Goal: Task Accomplishment & Management: Manage account settings

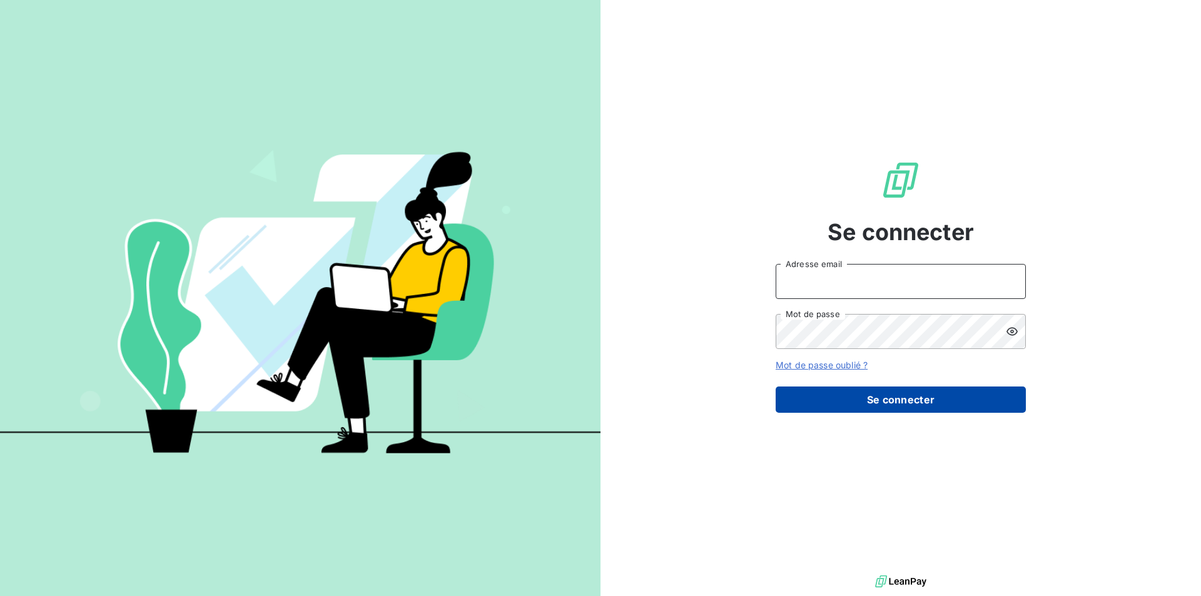
type input "[EMAIL_ADDRESS][DOMAIN_NAME]"
click at [918, 403] on button "Se connecter" at bounding box center [901, 400] width 250 height 26
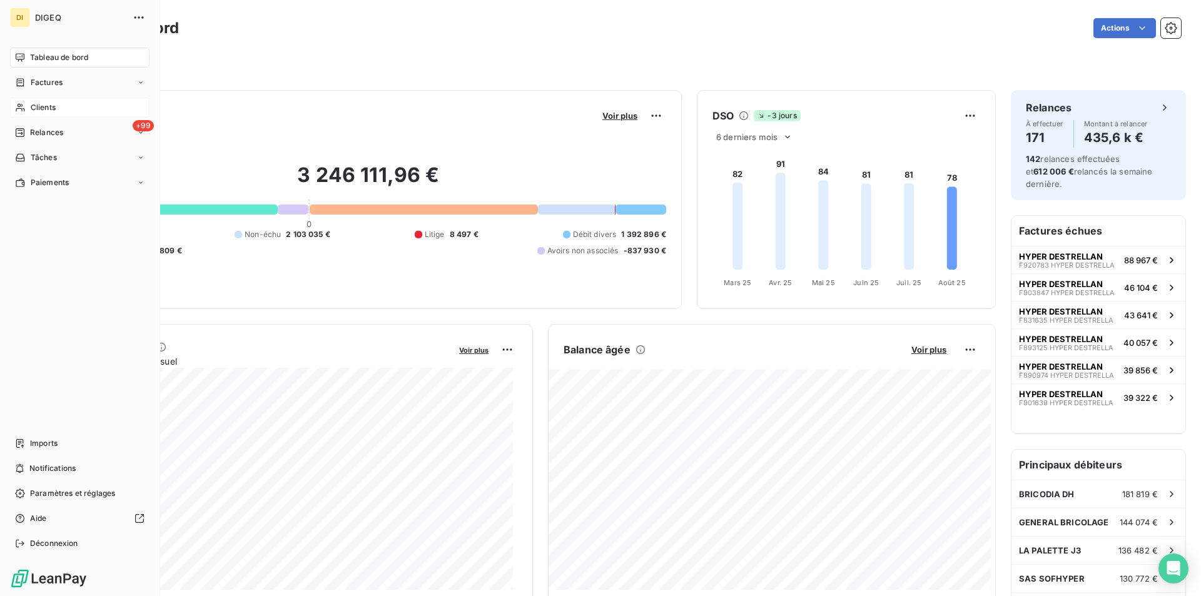
click at [39, 101] on div "Clients" at bounding box center [80, 108] width 140 height 20
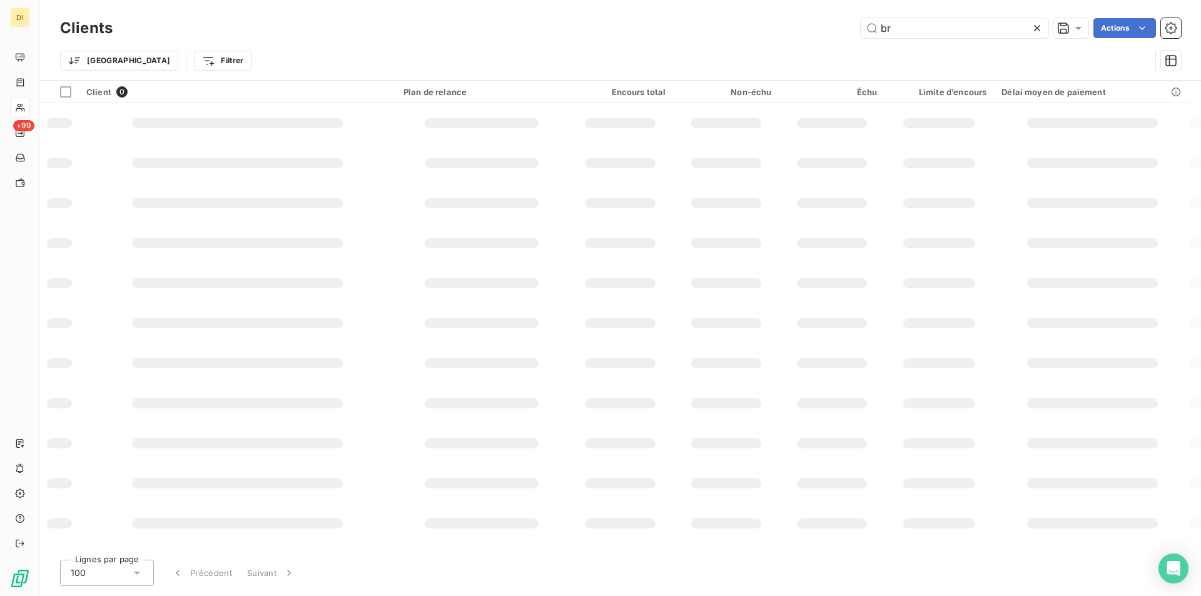
type input "b"
type input "deco"
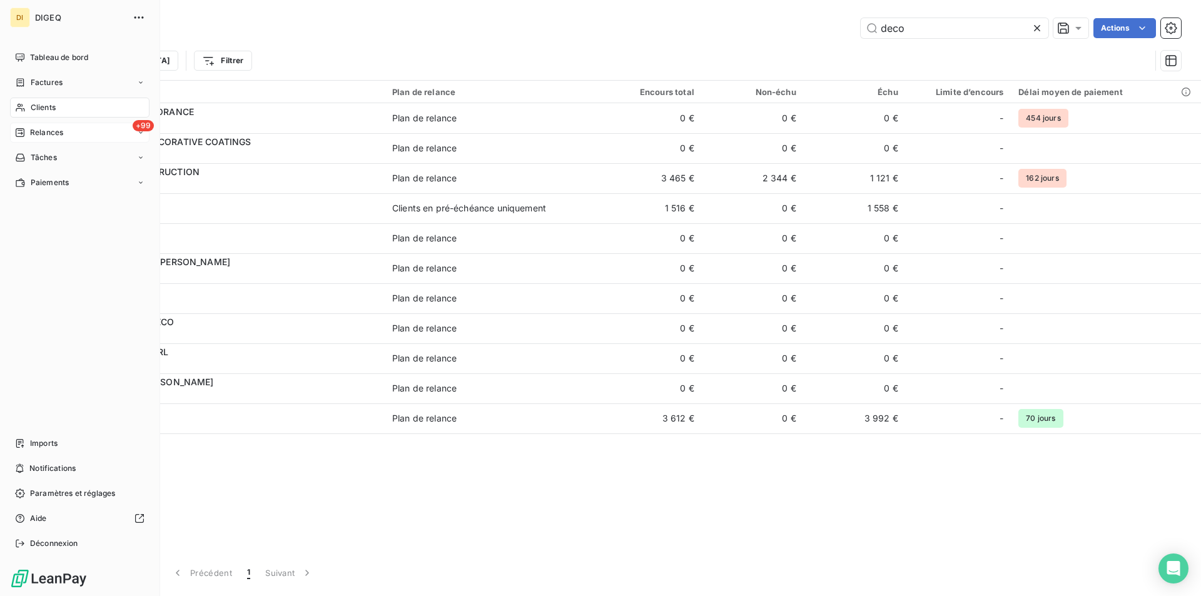
click at [80, 140] on div "+99 Relances" at bounding box center [80, 133] width 140 height 20
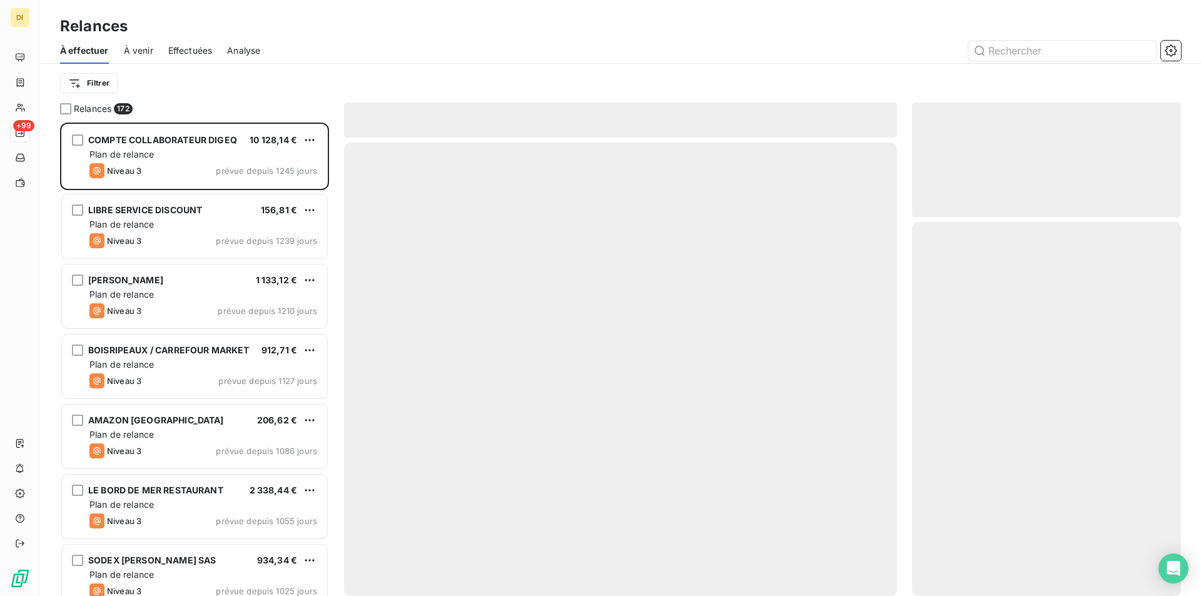
scroll to position [464, 260]
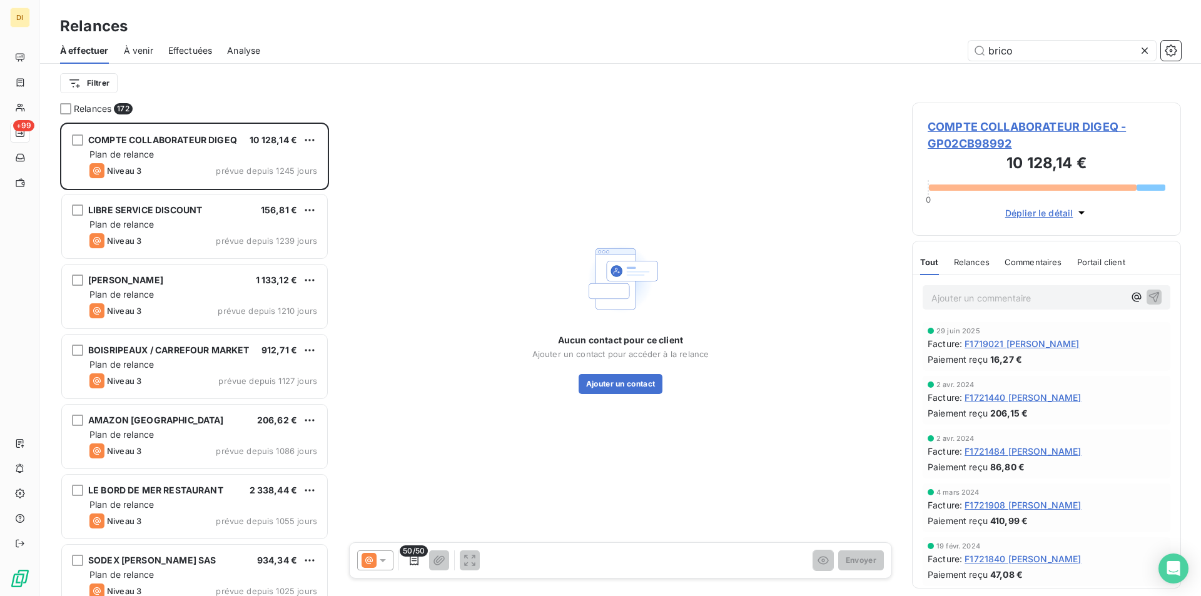
type input "brico"
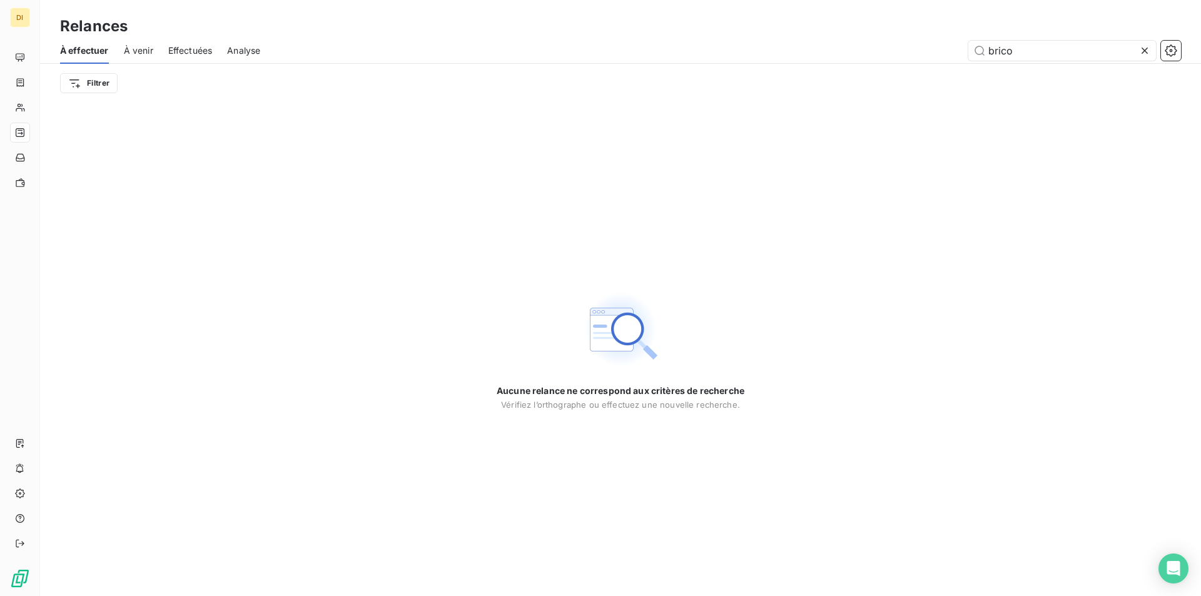
click at [121, 51] on div "À effectuer À venir Effectuées Analyse brico" at bounding box center [620, 51] width 1161 height 26
click at [134, 51] on span "À venir" at bounding box center [138, 50] width 29 height 13
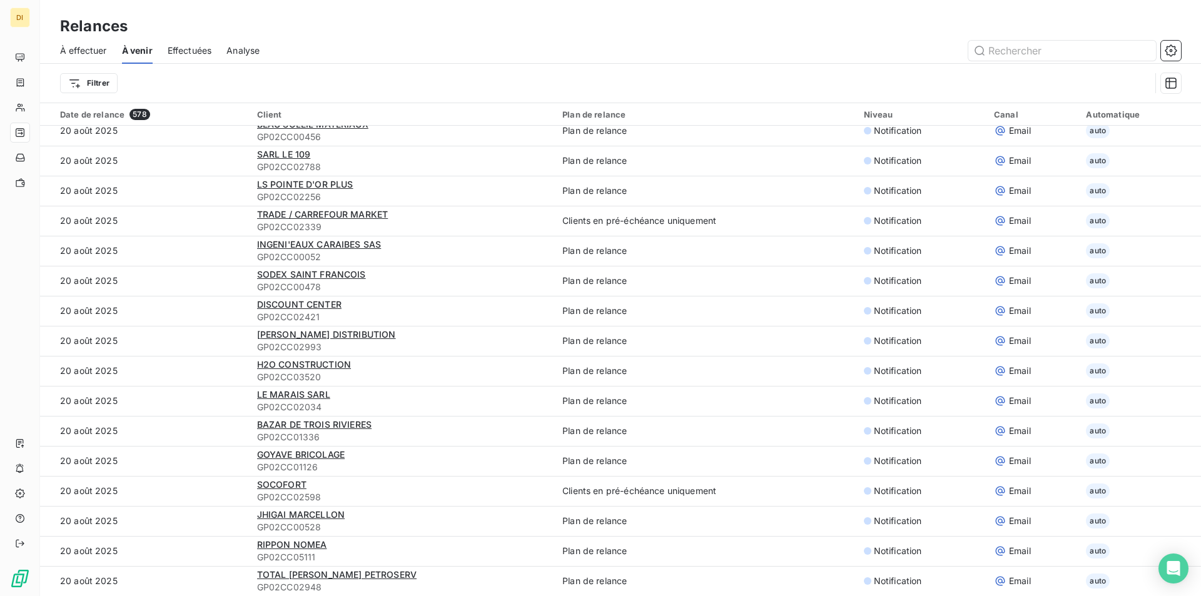
scroll to position [2533, 0]
click at [200, 49] on span "Effectuées" at bounding box center [190, 50] width 44 height 13
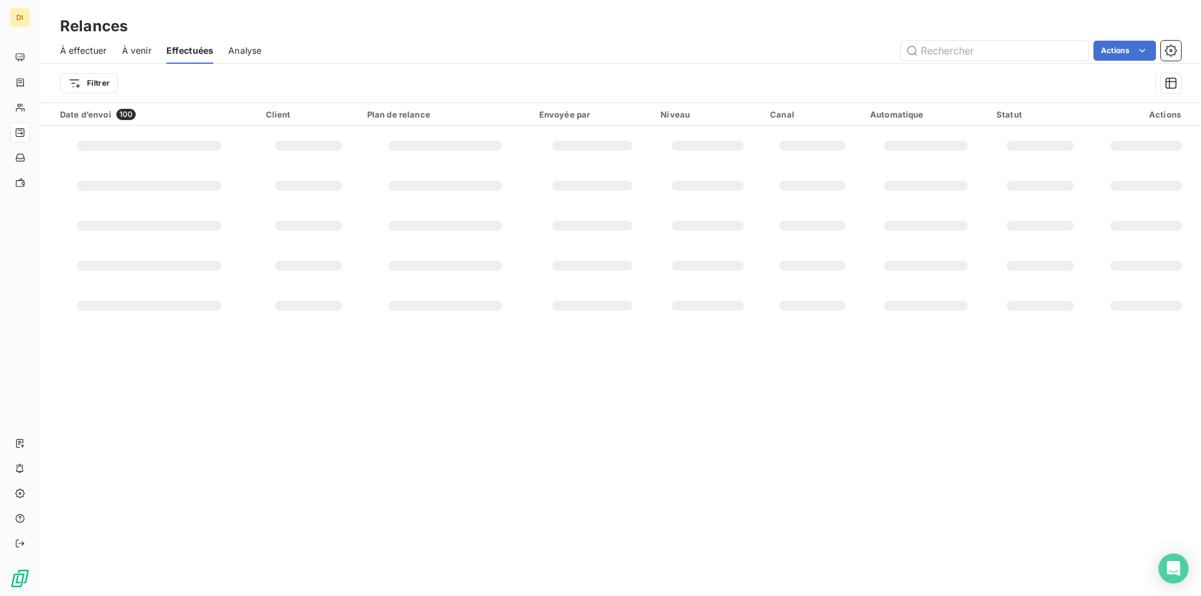
click at [255, 51] on span "Analyse" at bounding box center [244, 50] width 33 height 13
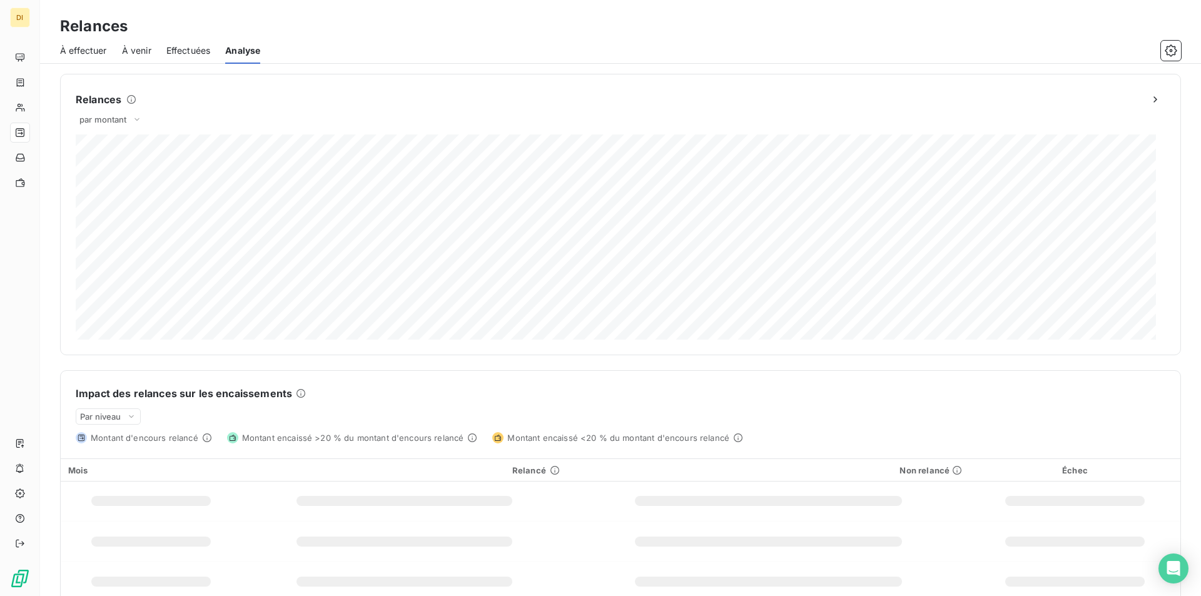
click at [69, 52] on span "À effectuer" at bounding box center [83, 50] width 47 height 13
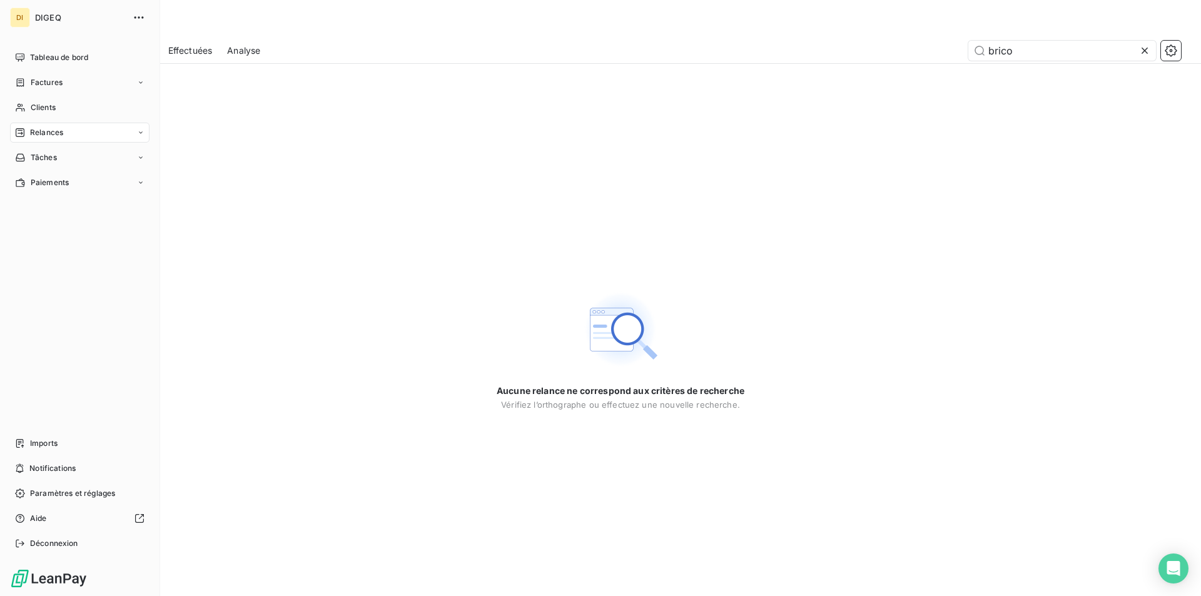
click at [54, 18] on span "DIGEQ" at bounding box center [80, 18] width 90 height 10
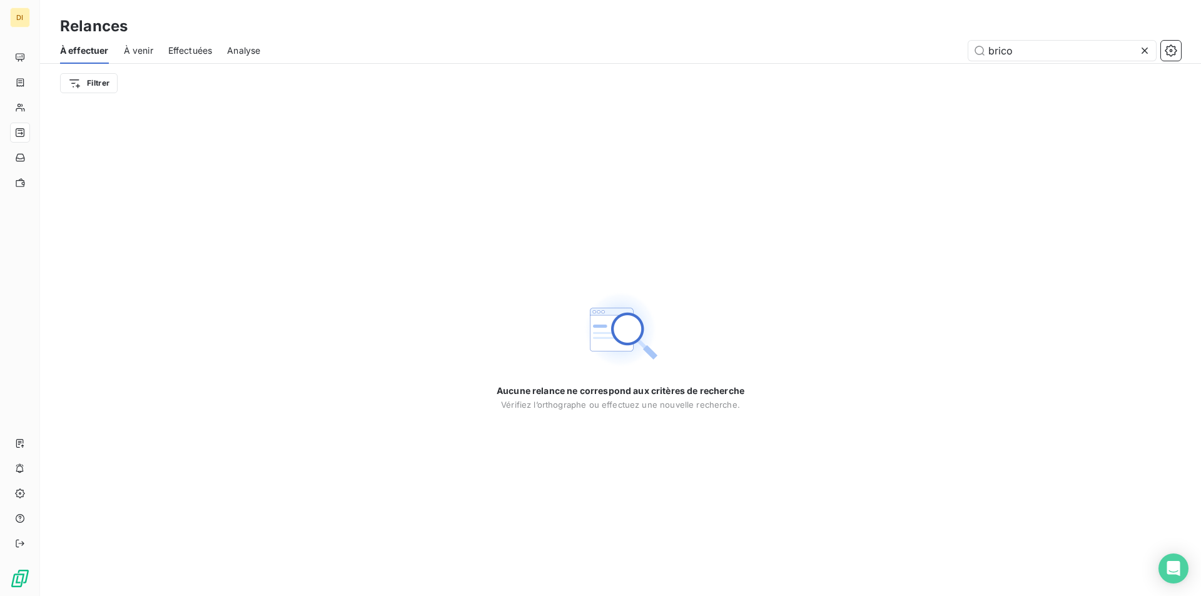
click at [353, 596] on html "DI Relances À effectuer À venir Effectuées Analyse brico Filtrer Aucune relance…" at bounding box center [600, 298] width 1201 height 596
